Goal: Navigation & Orientation: Go to known website

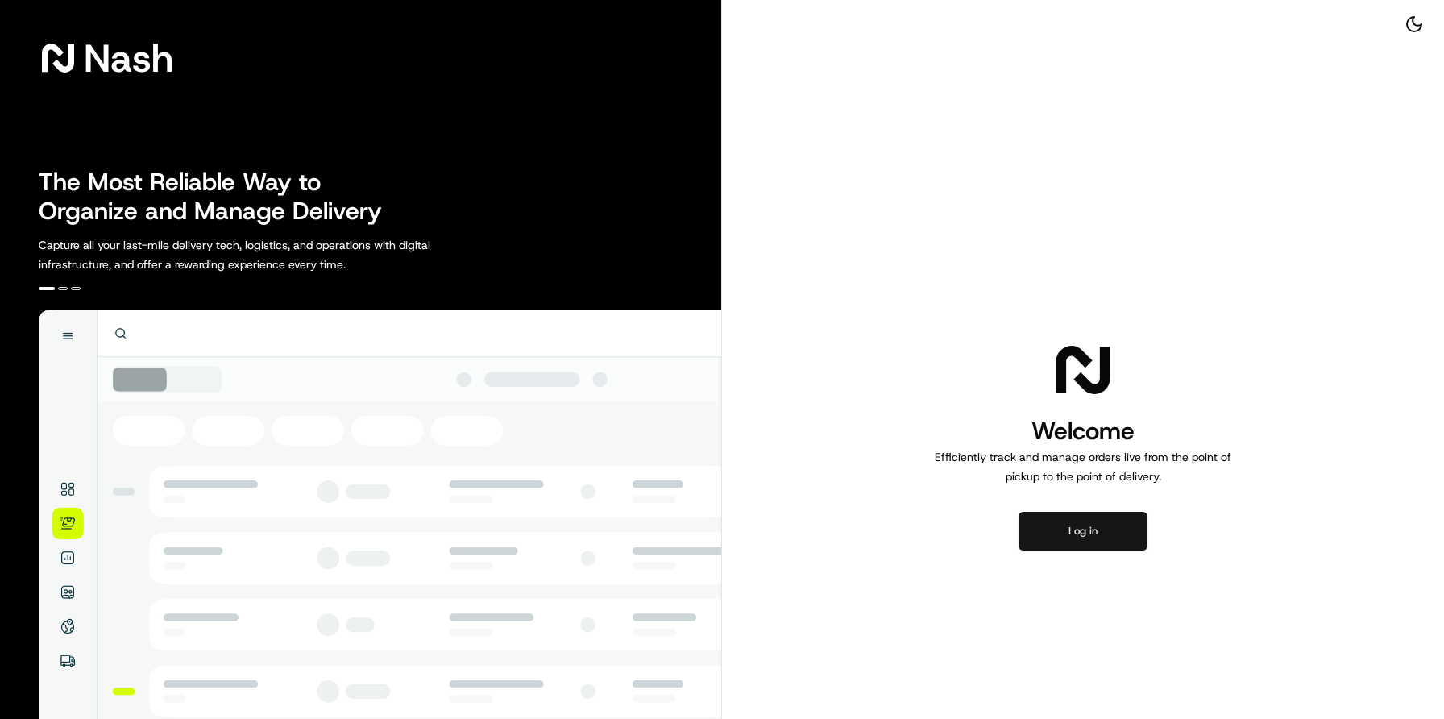
click at [1055, 544] on button "Log in" at bounding box center [1082, 531] width 129 height 39
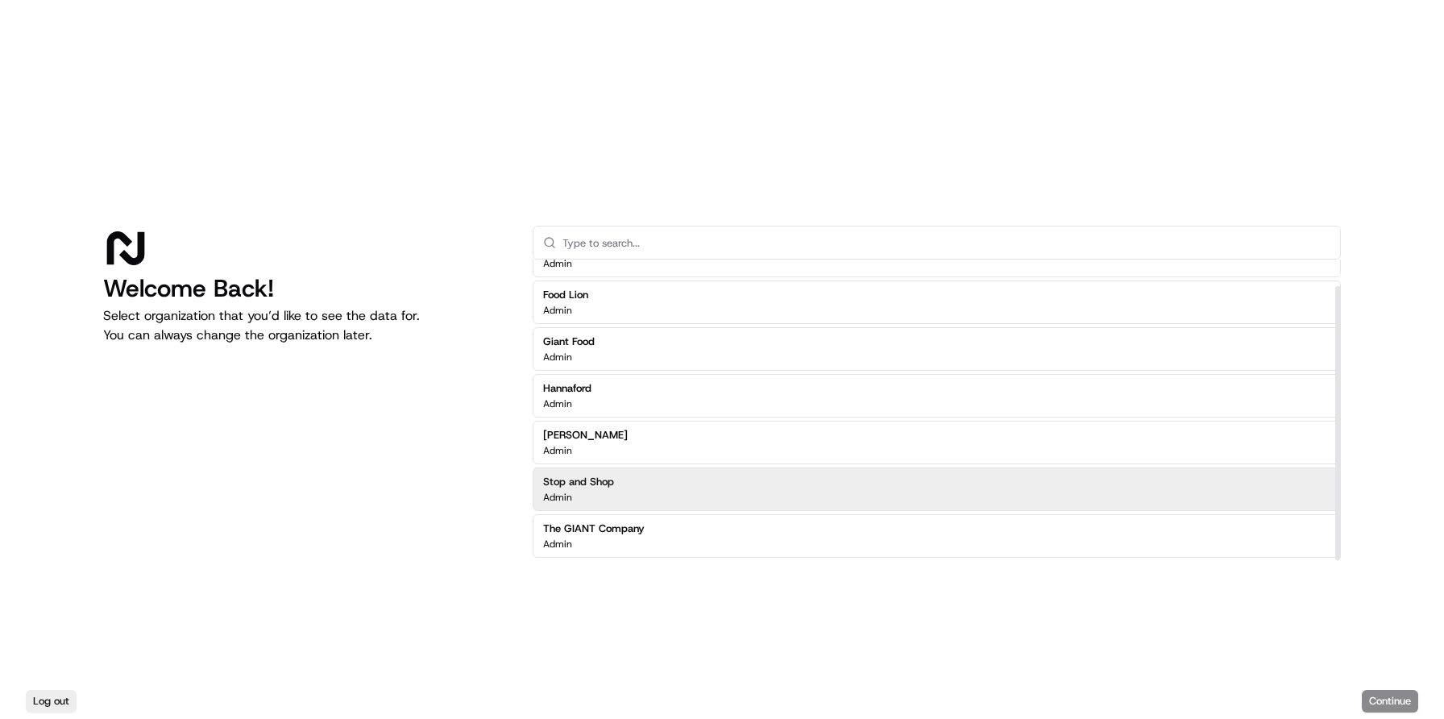
scroll to position [28, 0]
click at [645, 490] on div "Stop and Shop Admin" at bounding box center [936, 490] width 808 height 44
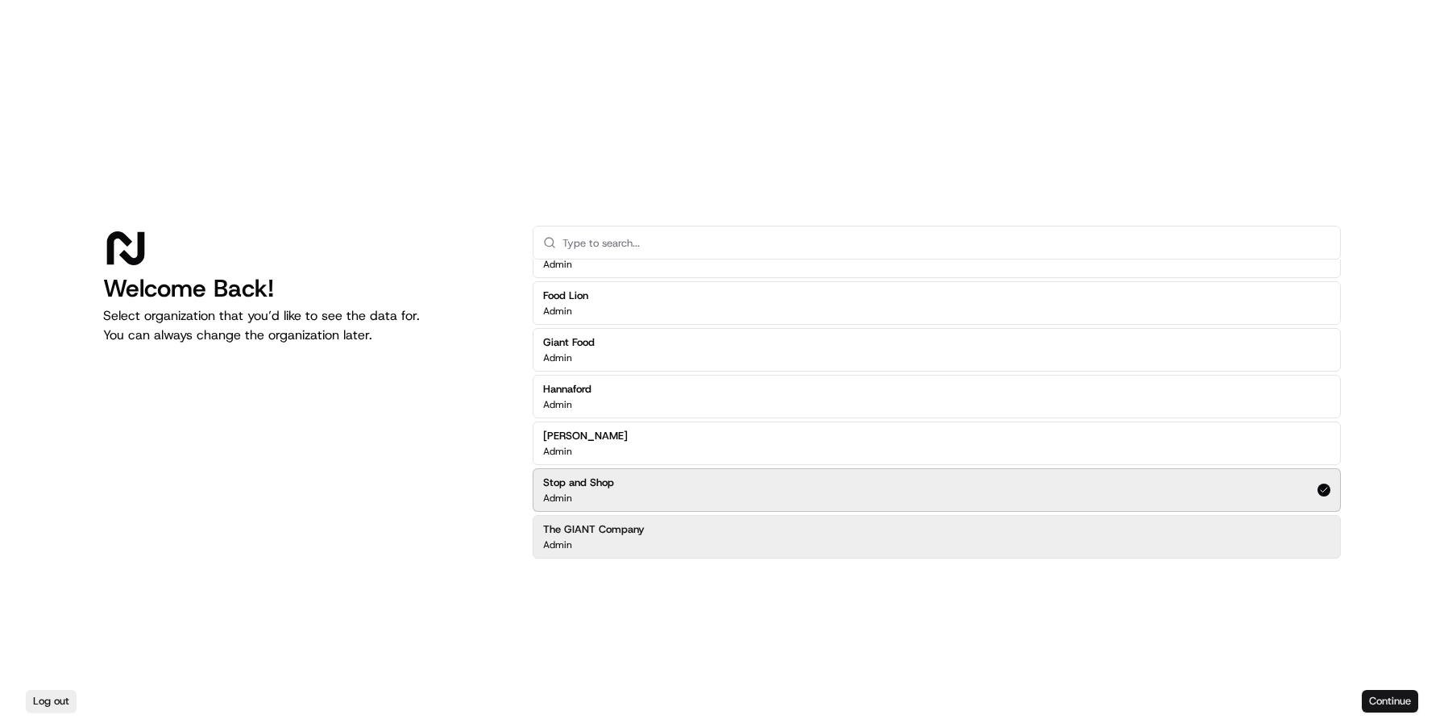
click at [1375, 705] on button "Continue" at bounding box center [1389, 701] width 56 height 23
